Goal: Information Seeking & Learning: Learn about a topic

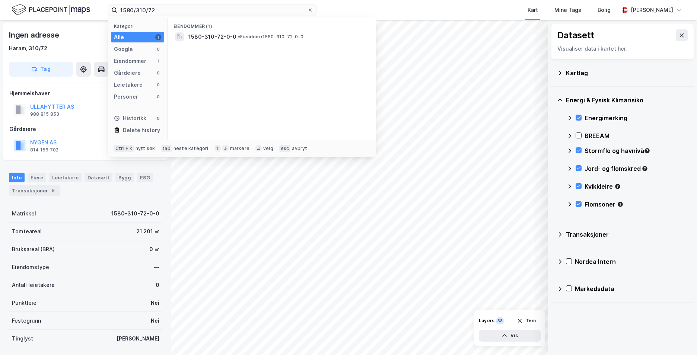
click at [95, 11] on div "1580/310/72 Kategori Alle 1 Google 0 Eiendommer 1 Gårdeiere 0 Leietakere 0 Pers…" at bounding box center [348, 10] width 697 height 20
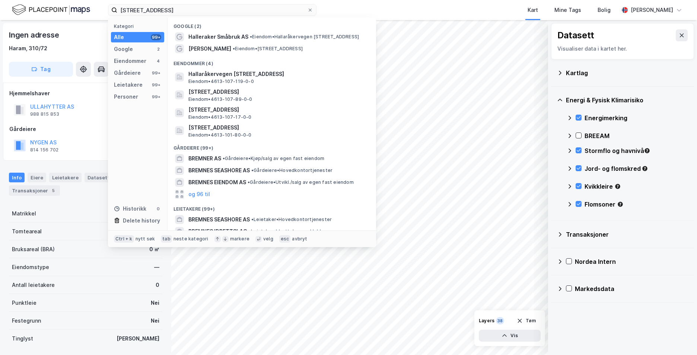
type input "[STREET_ADDRESS]"
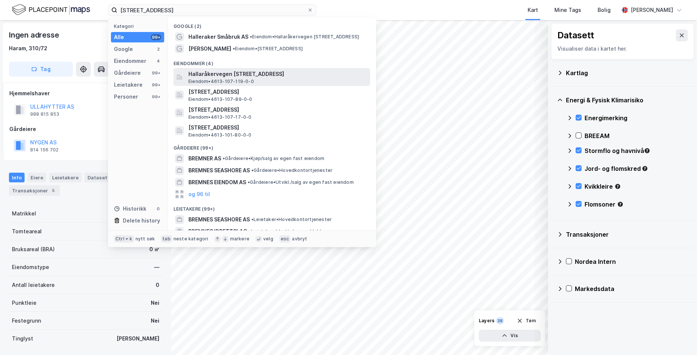
click at [251, 76] on span "Hallaråkervegen [STREET_ADDRESS]" at bounding box center [277, 74] width 179 height 9
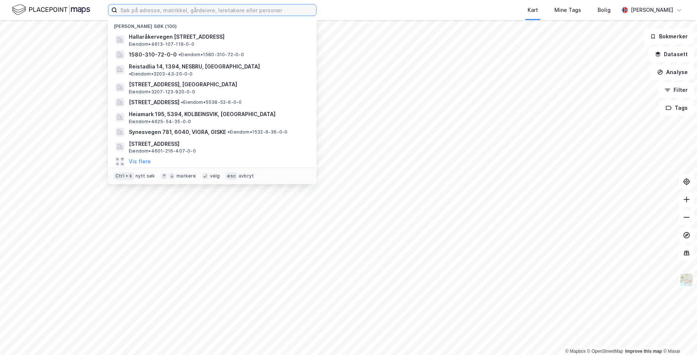
click at [143, 10] on input at bounding box center [216, 9] width 199 height 11
paste input "[STREET_ADDRESS]"
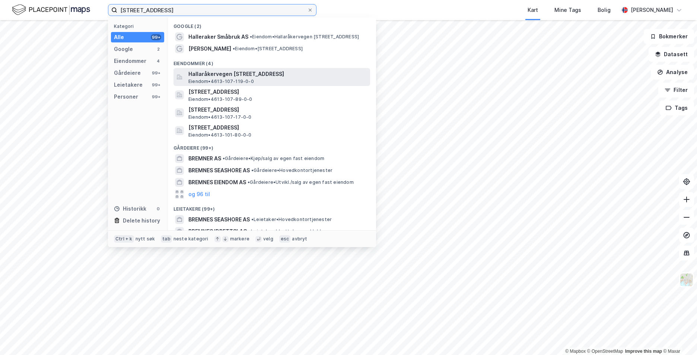
type input "[STREET_ADDRESS]"
click at [219, 76] on span "Hallaråkervegen [STREET_ADDRESS]" at bounding box center [277, 74] width 179 height 9
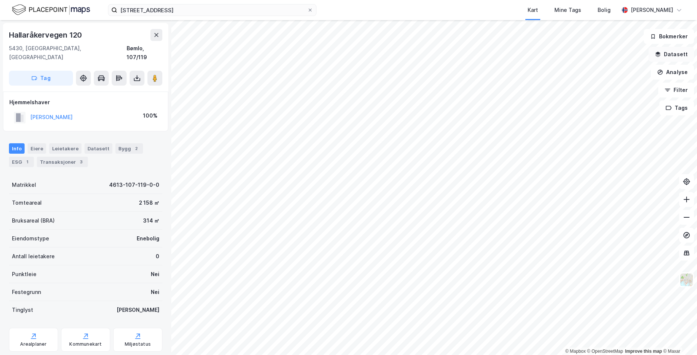
click at [670, 56] on button "Datasett" at bounding box center [671, 54] width 45 height 15
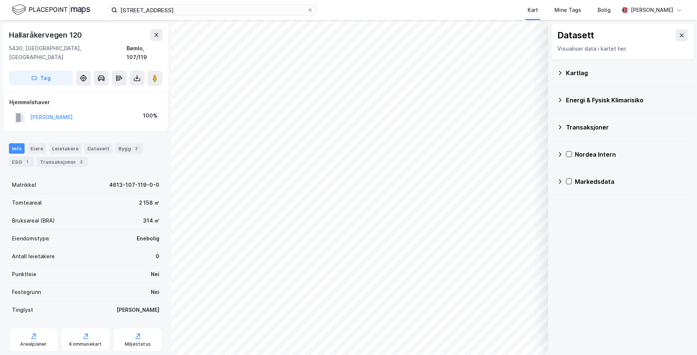
click at [559, 70] on icon at bounding box center [560, 73] width 6 height 6
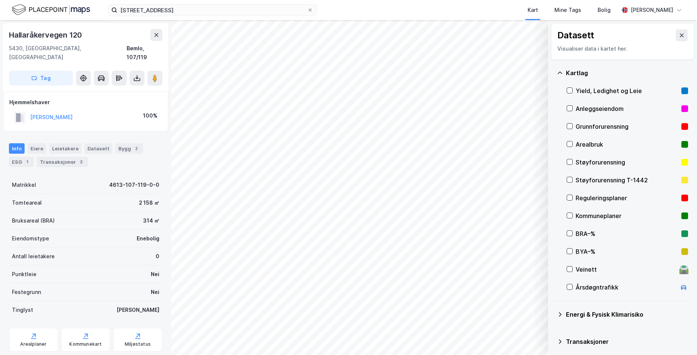
click at [567, 122] on div "Grunnforurensning" at bounding box center [627, 127] width 121 height 18
click at [562, 72] on icon at bounding box center [560, 73] width 6 height 6
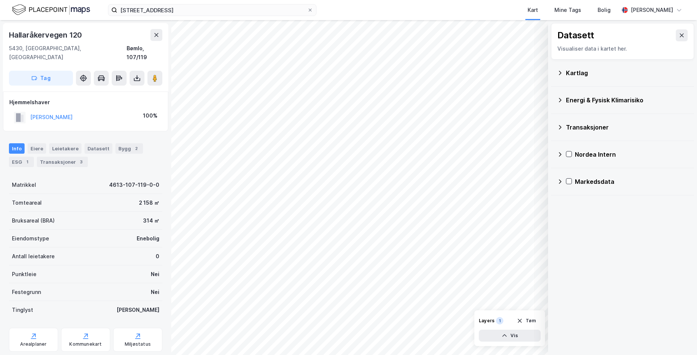
click at [562, 98] on icon at bounding box center [560, 100] width 6 height 6
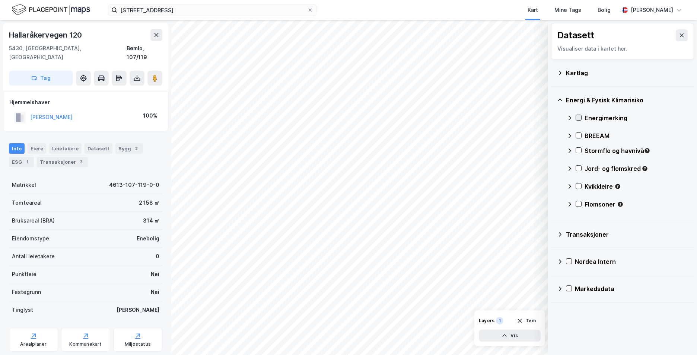
click at [579, 118] on icon at bounding box center [579, 118] width 4 height 3
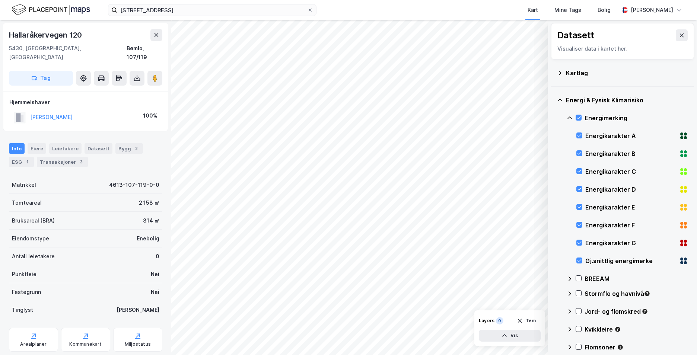
click at [570, 117] on icon at bounding box center [570, 118] width 6 height 6
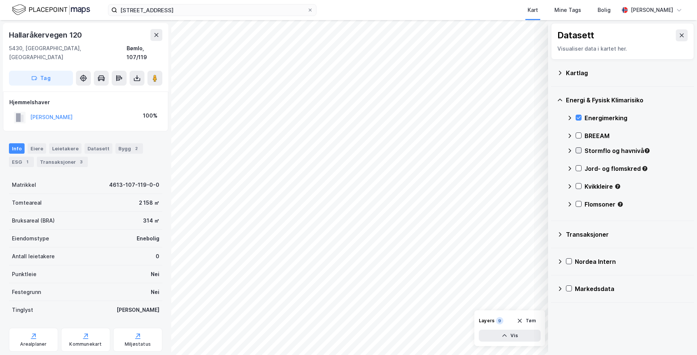
click at [579, 153] on icon at bounding box center [578, 150] width 5 height 5
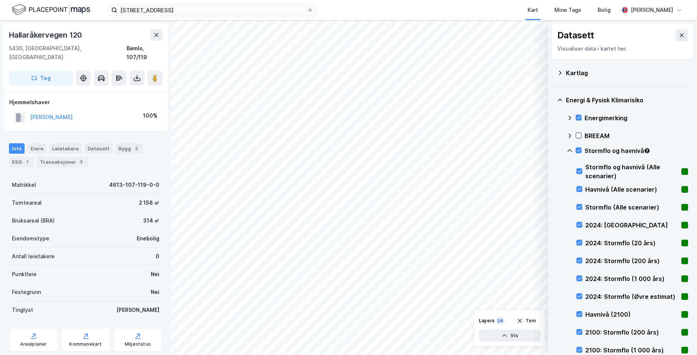
click at [570, 151] on icon at bounding box center [570, 151] width 6 height 6
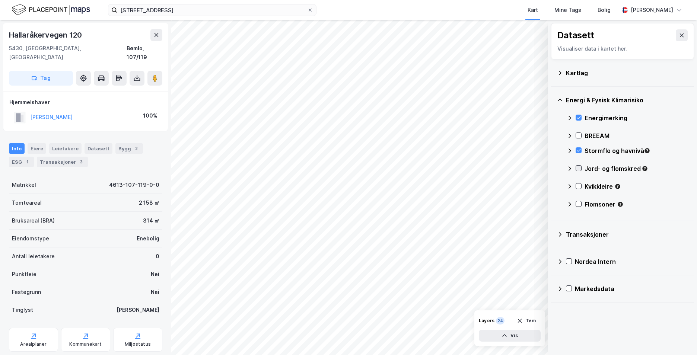
click at [580, 168] on icon at bounding box center [579, 168] width 4 height 3
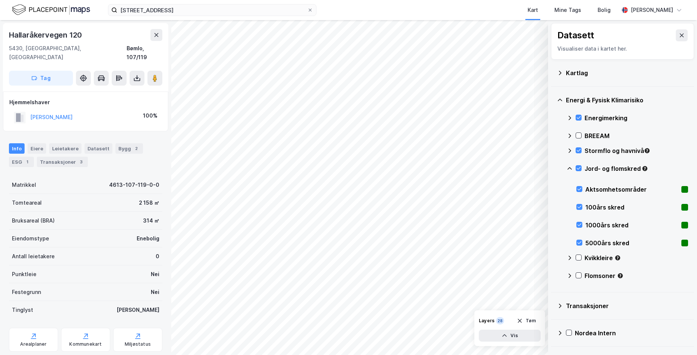
click at [571, 169] on icon at bounding box center [570, 169] width 6 height 6
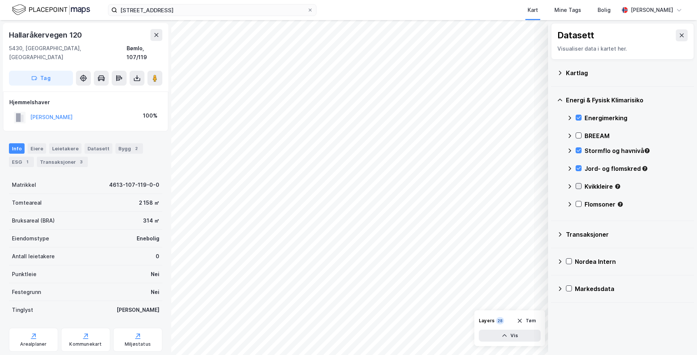
click at [579, 186] on icon at bounding box center [578, 186] width 5 height 5
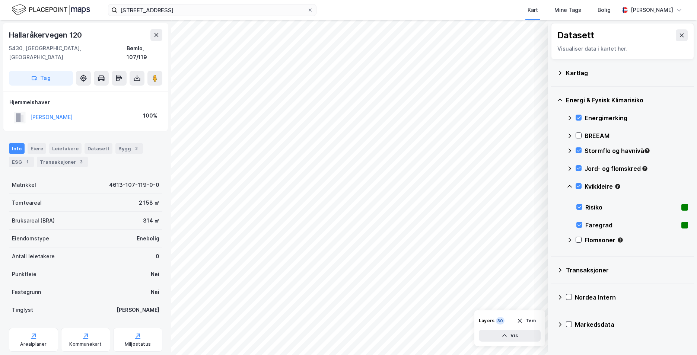
click at [572, 185] on icon at bounding box center [570, 187] width 6 height 6
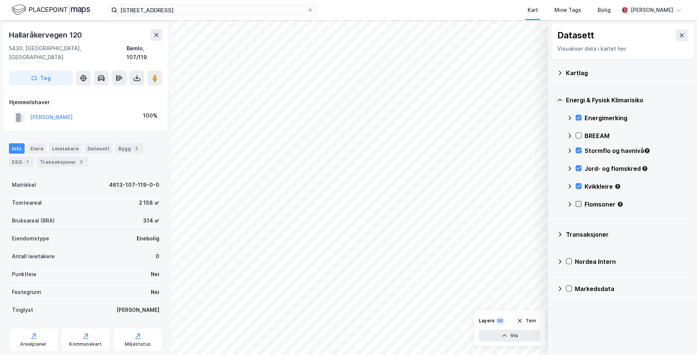
click at [579, 204] on icon at bounding box center [578, 204] width 5 height 5
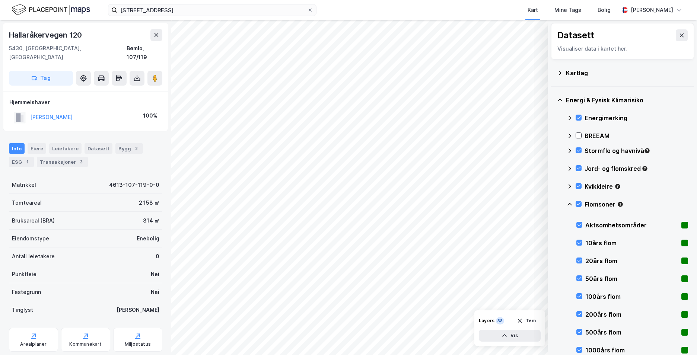
click at [570, 204] on icon at bounding box center [570, 205] width 6 height 6
